Goal: Information Seeking & Learning: Learn about a topic

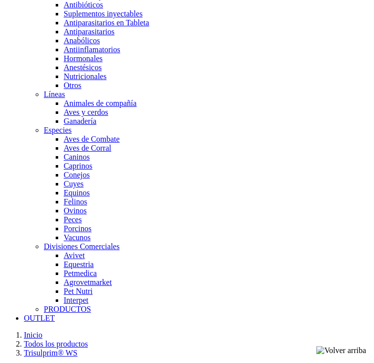
scroll to position [758, 0]
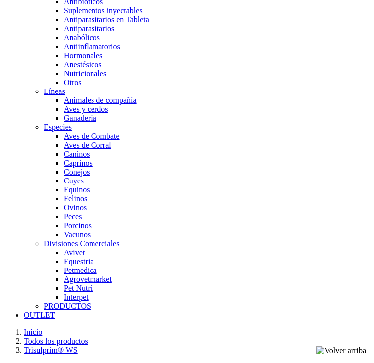
drag, startPoint x: 155, startPoint y: 162, endPoint x: 89, endPoint y: 171, distance: 67.3
copy p "[MEDICAL_DATA] sódica 42 g, Trimetoprim 8 g,"
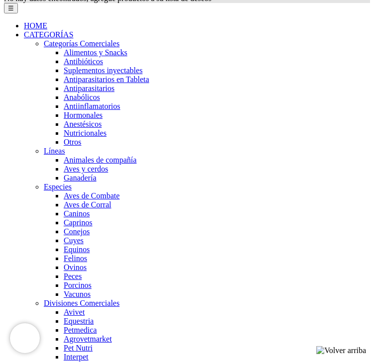
scroll to position [686, 0]
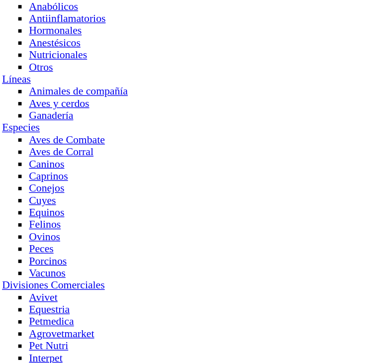
scroll to position [731, 0]
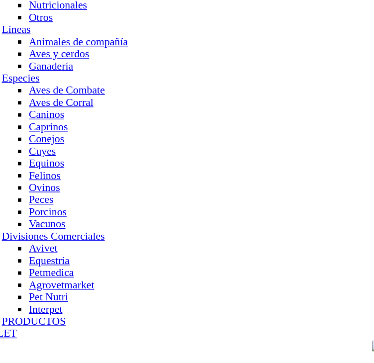
drag, startPoint x: 75, startPoint y: 246, endPoint x: 120, endPoint y: 274, distance: 53.8
copy p "Infecciones respiratorias, [MEDICAL_DATA], colibacilosis, [MEDICAL_DATA], [MEDI…"
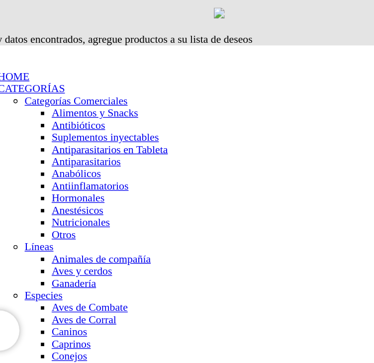
scroll to position [573, 0]
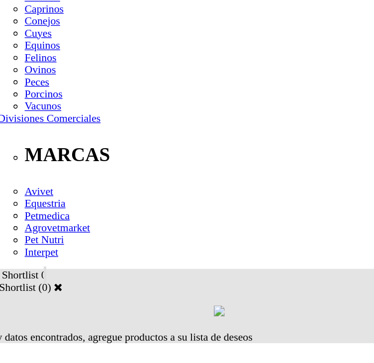
scroll to position [266, 0]
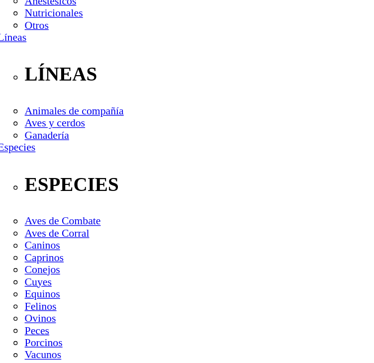
drag, startPoint x: 149, startPoint y: 216, endPoint x: 62, endPoint y: 218, distance: 87.5
copy h1 "Trisulprim® WS"
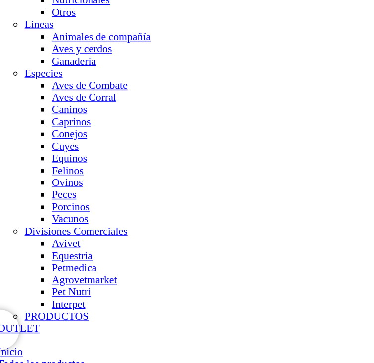
scroll to position [741, 0]
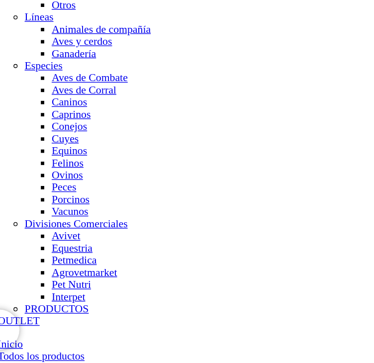
drag, startPoint x: 95, startPoint y: 196, endPoint x: 289, endPoint y: 199, distance: 193.9
copy p "150 - 300 g/1000 litros de agua o 500 kg de alimento"
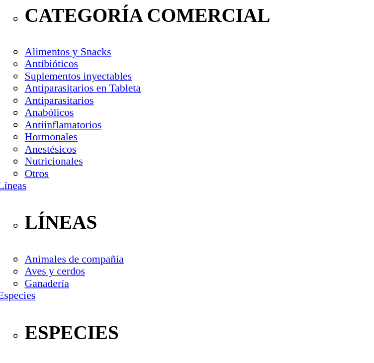
scroll to position [155, 0]
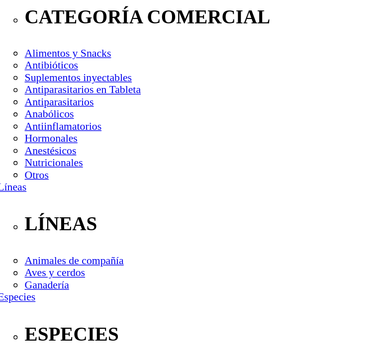
drag, startPoint x: 154, startPoint y: 102, endPoint x: 101, endPoint y: 174, distance: 89.2
